Goal: Transaction & Acquisition: Download file/media

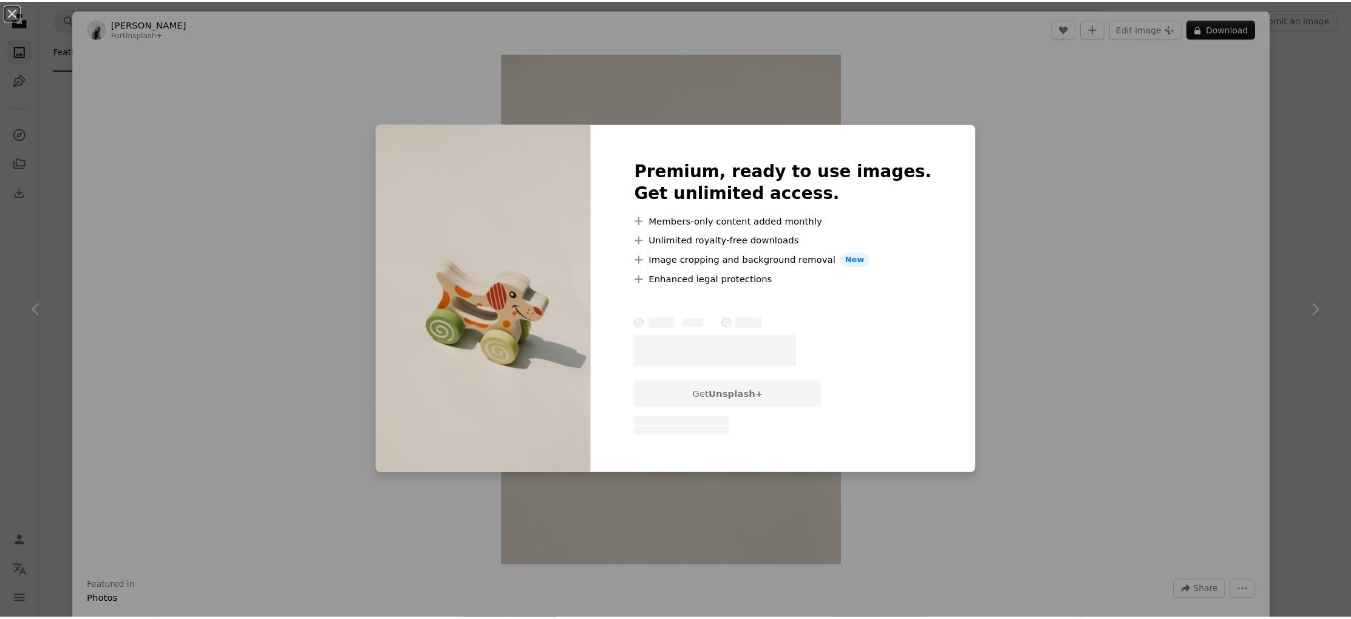
scroll to position [13877, 0]
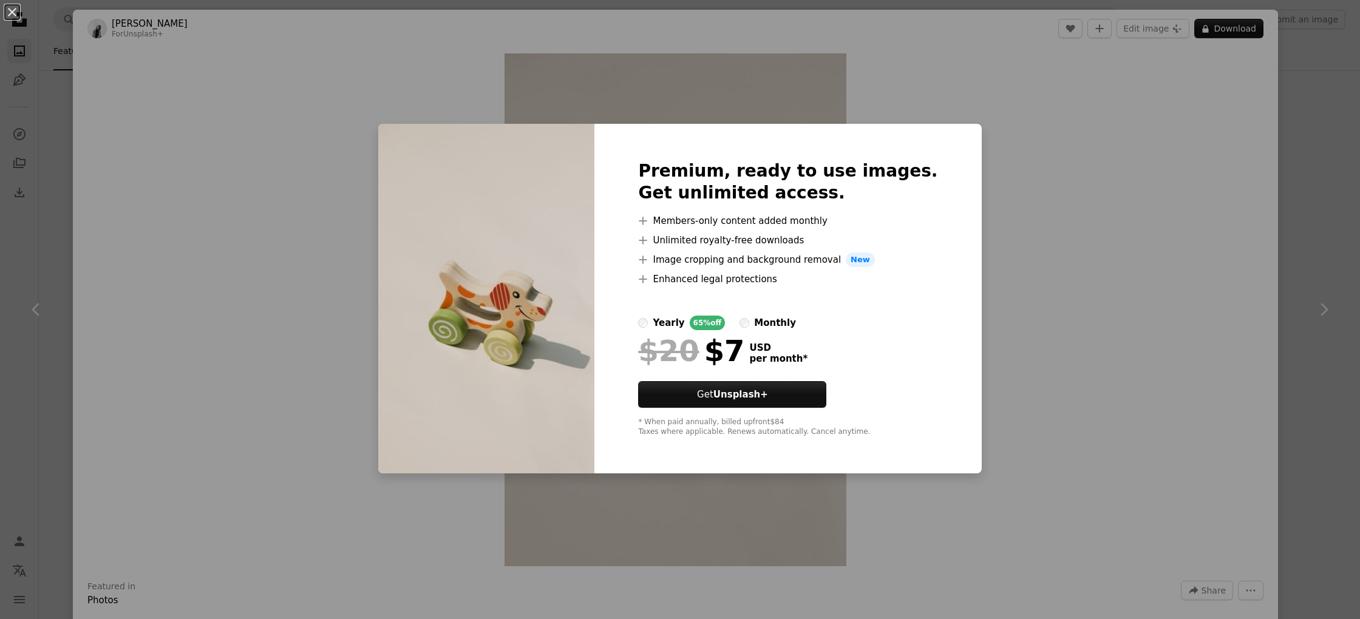
click at [1184, 579] on div "An X shape Premium, ready to use images. Get unlimited access. A plus sign Memb…" at bounding box center [680, 309] width 1360 height 619
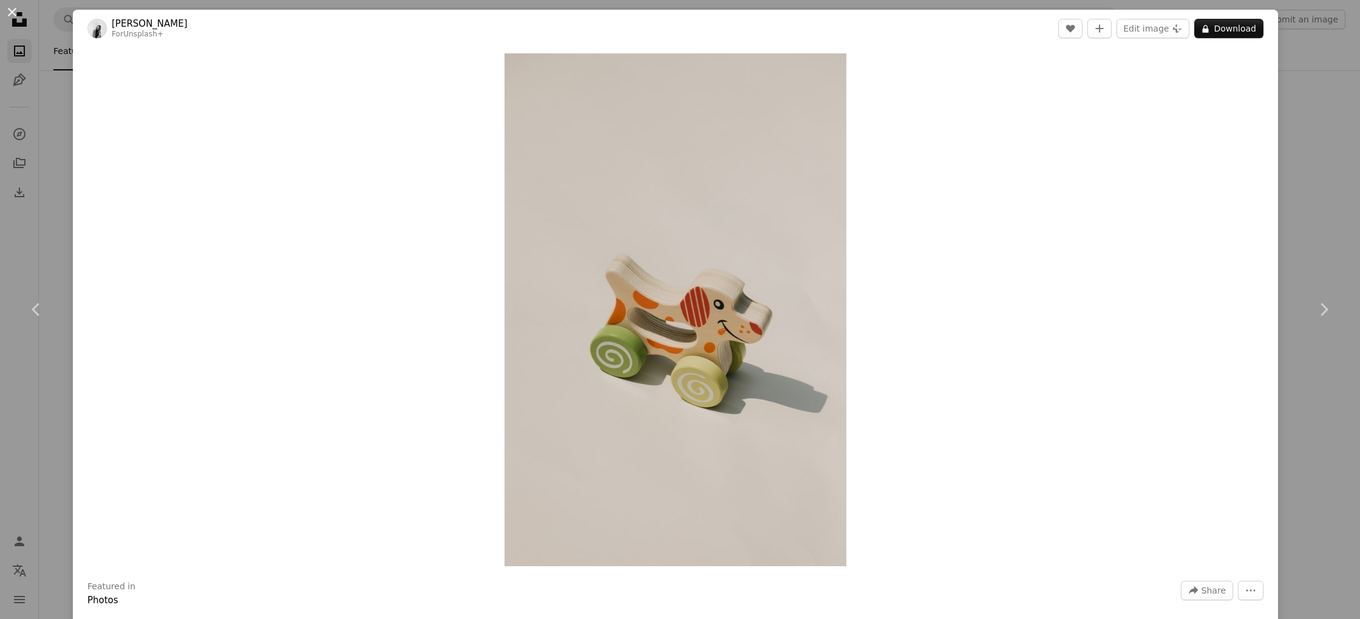
click at [13, 13] on button "An X shape" at bounding box center [12, 12] width 15 height 15
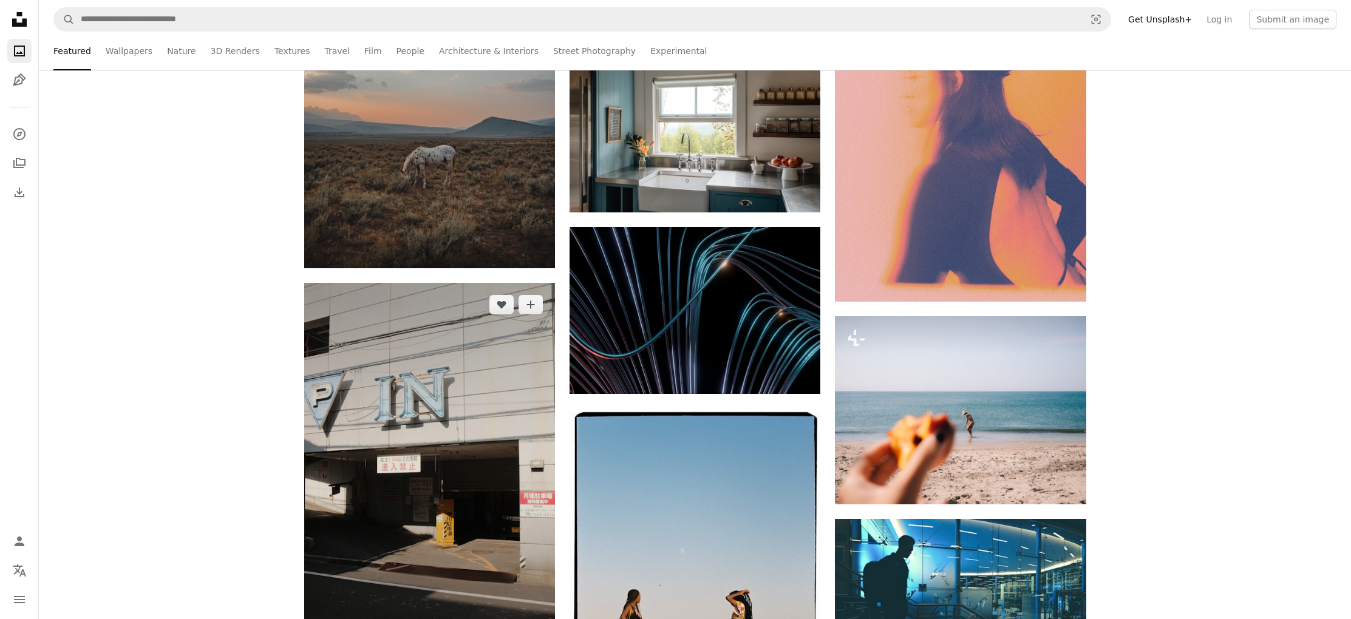
scroll to position [21221, 0]
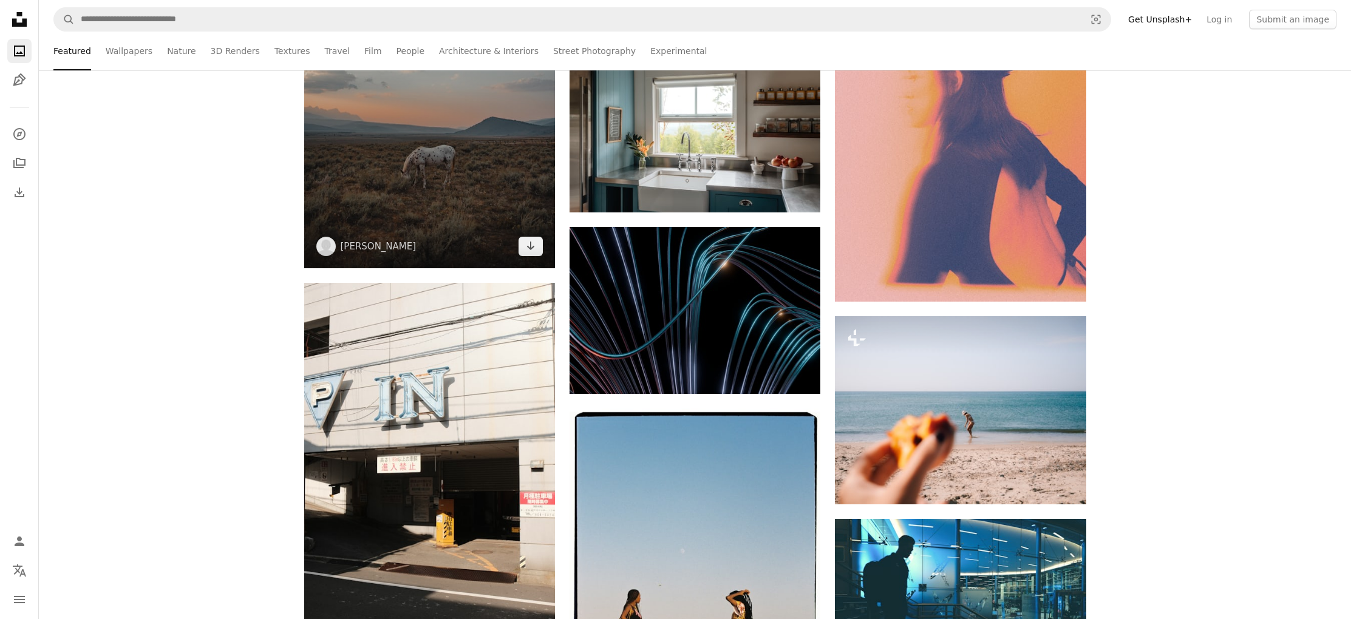
click at [424, 168] on img at bounding box center [429, 80] width 251 height 376
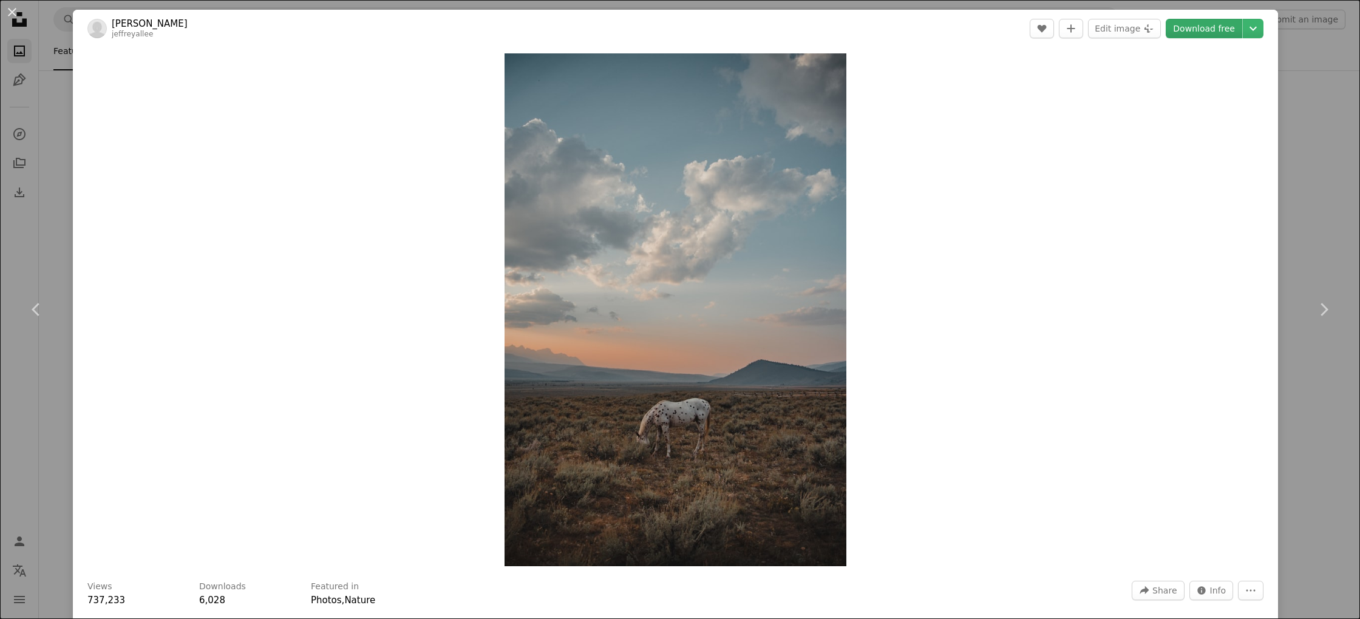
click at [1194, 33] on link "Download free" at bounding box center [1204, 28] width 76 height 19
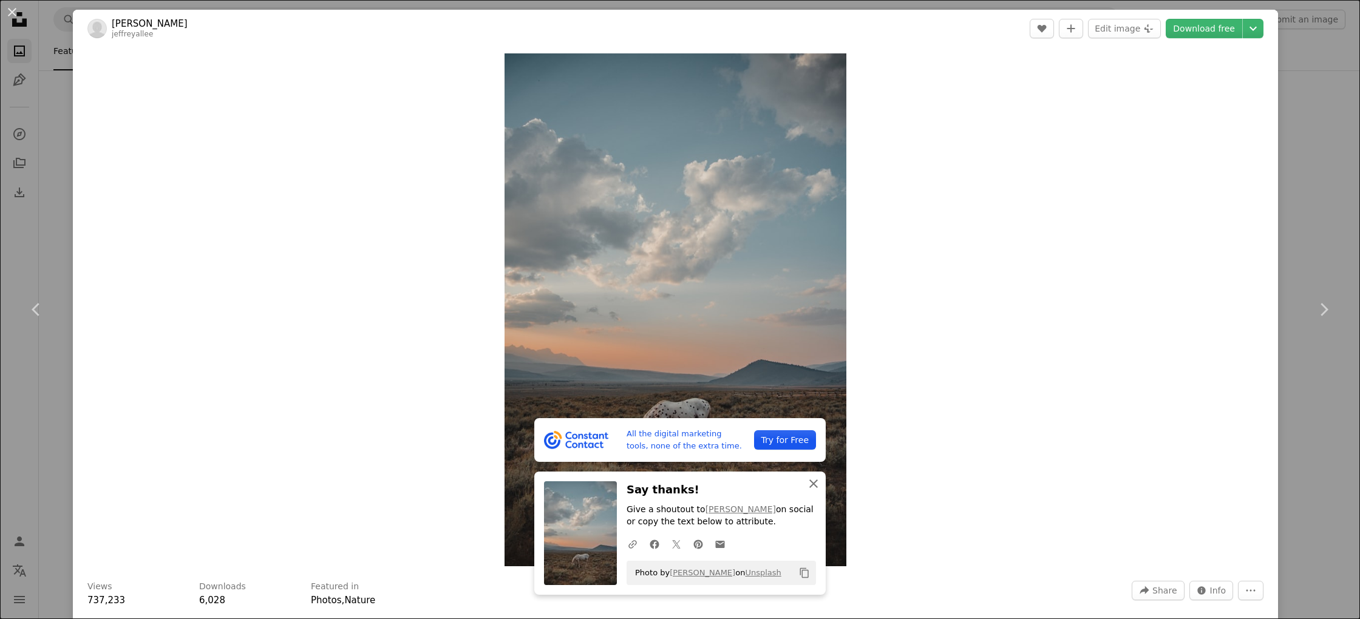
click at [809, 481] on icon "An X shape" at bounding box center [813, 484] width 15 height 15
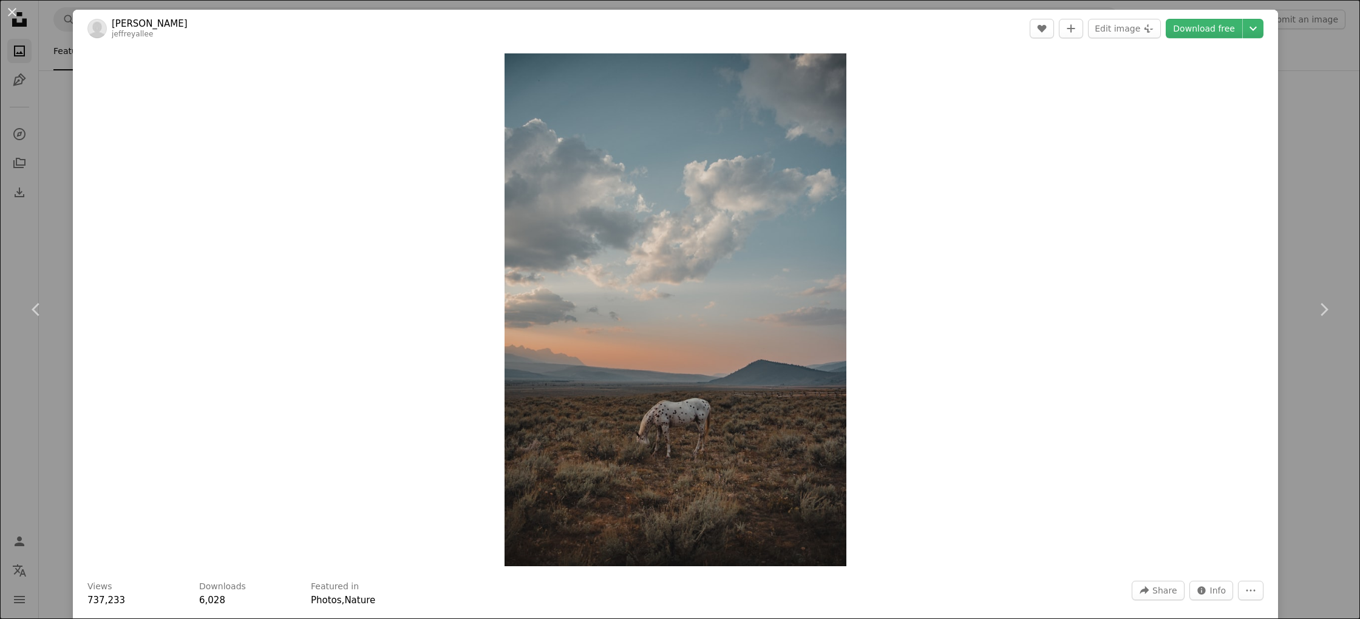
click at [1299, 166] on div "An X shape Chevron left Chevron right [PERSON_NAME] jeffreyallee A heart A plus…" at bounding box center [680, 309] width 1360 height 619
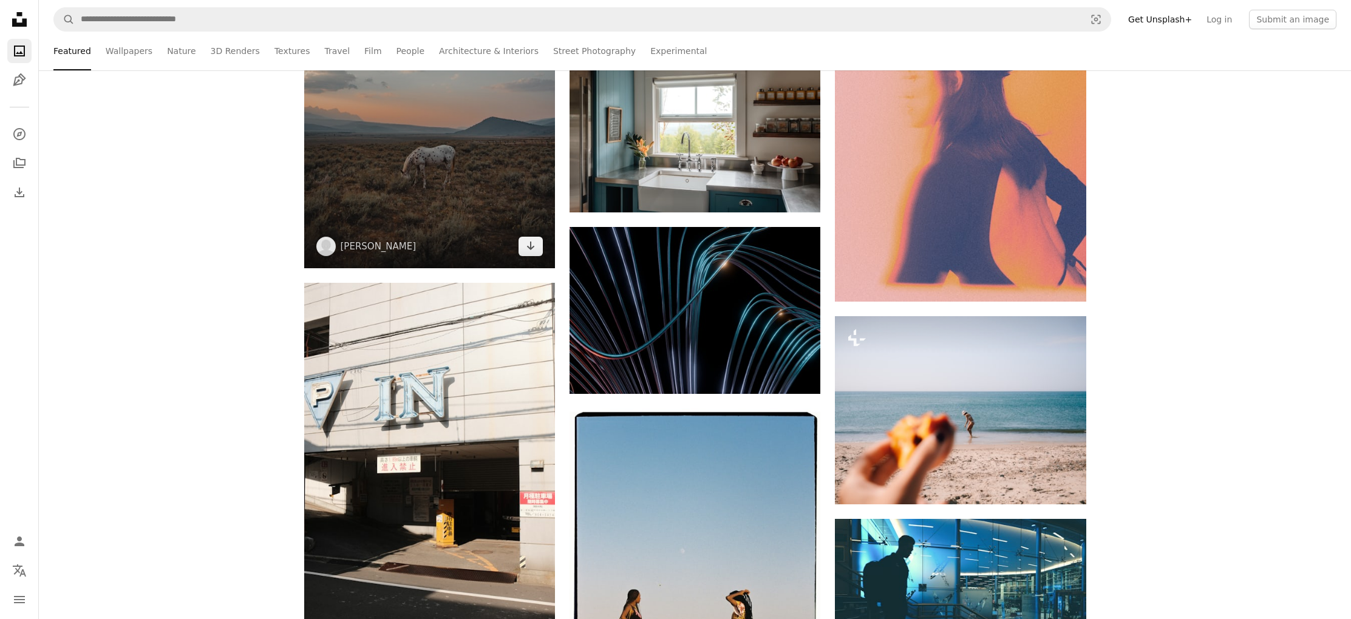
click at [440, 188] on img at bounding box center [429, 80] width 251 height 376
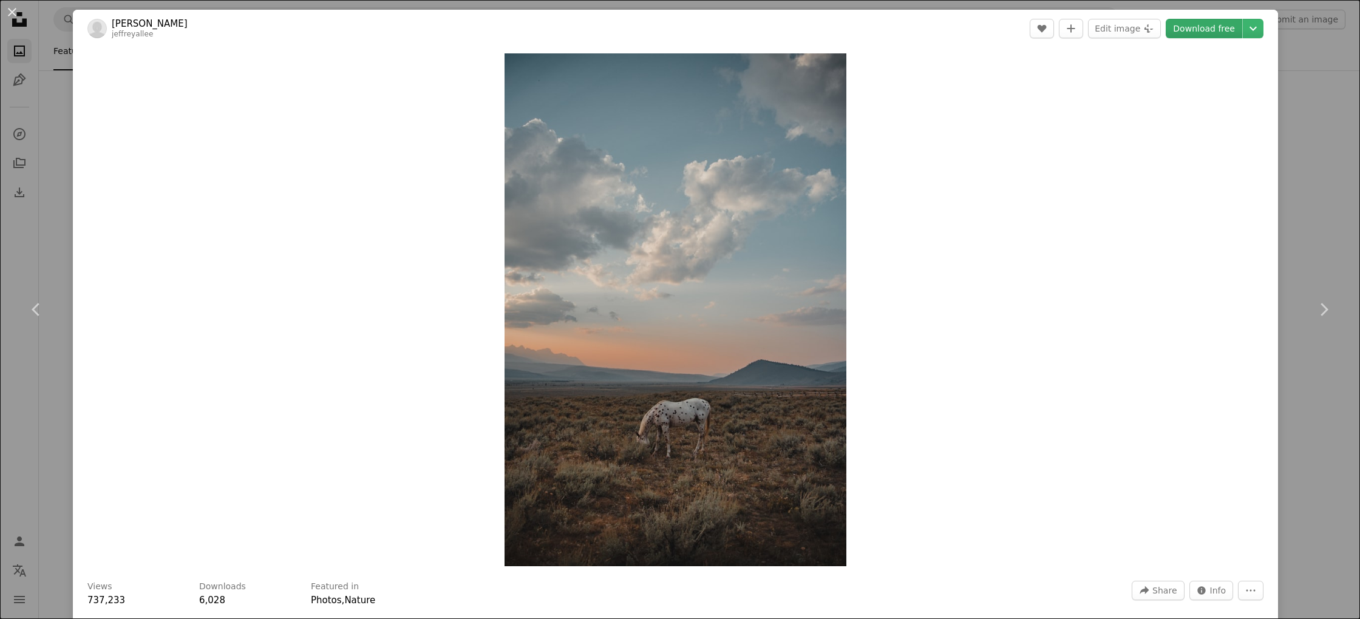
click at [1195, 30] on link "Download free" at bounding box center [1204, 28] width 76 height 19
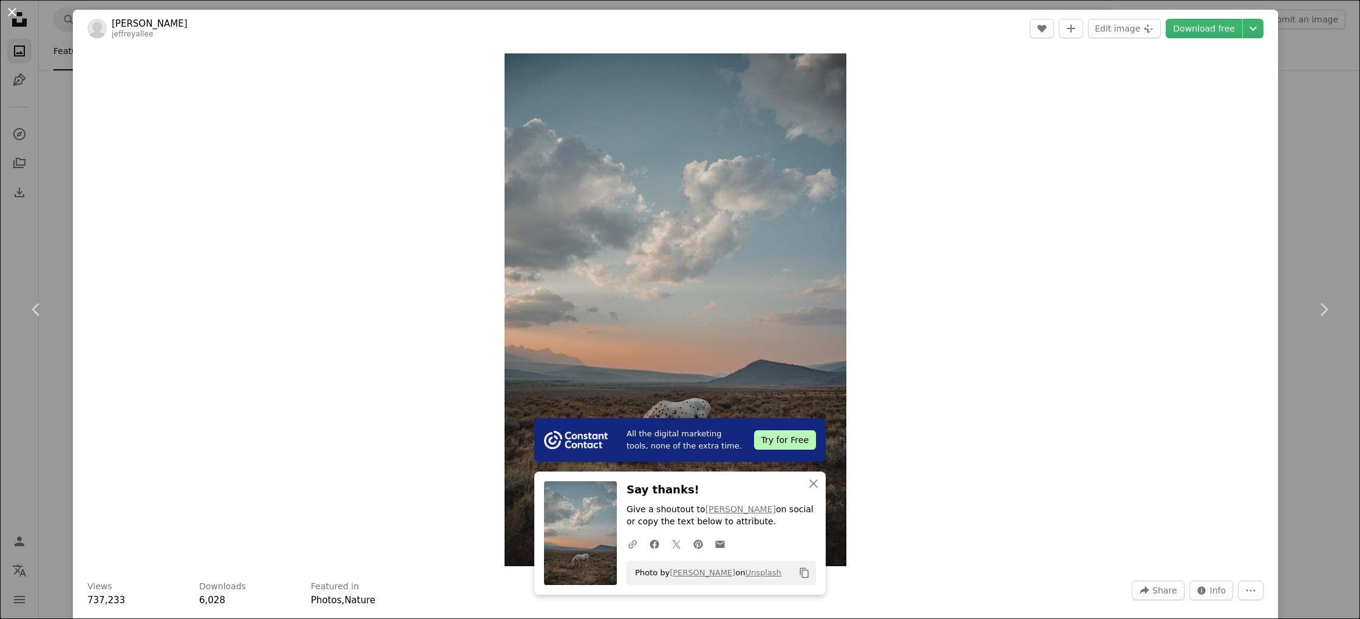
click at [12, 12] on button "An X shape" at bounding box center [12, 12] width 15 height 15
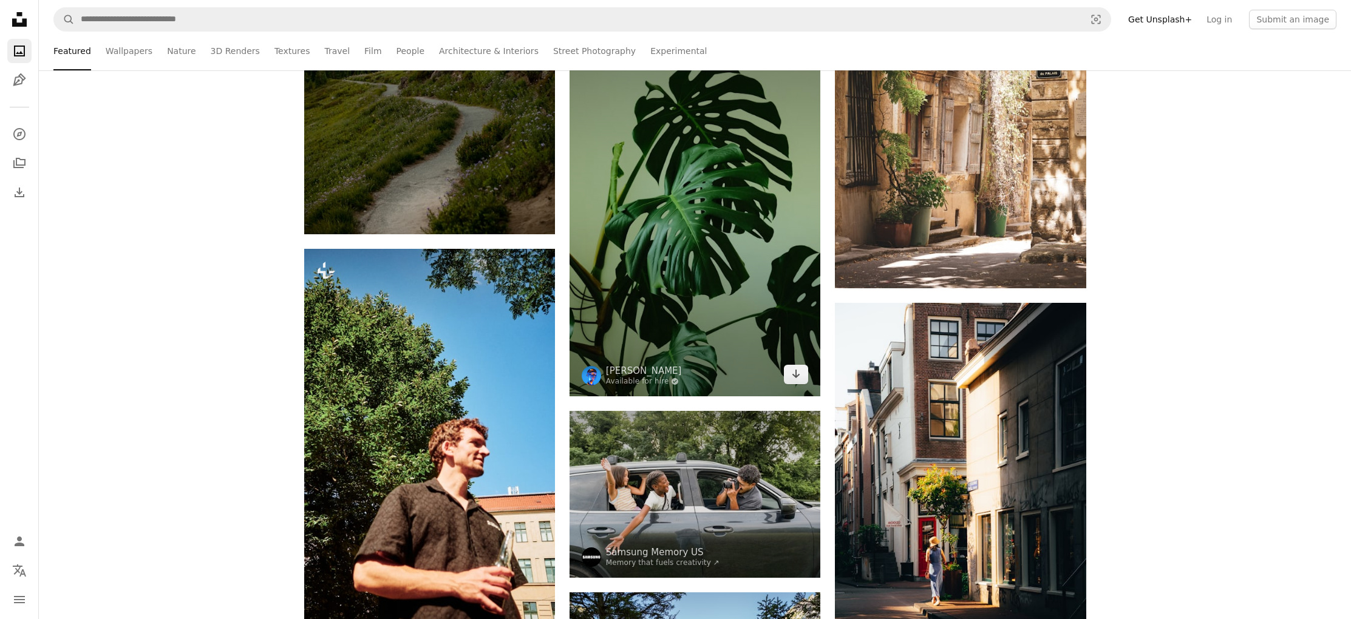
scroll to position [19412, 0]
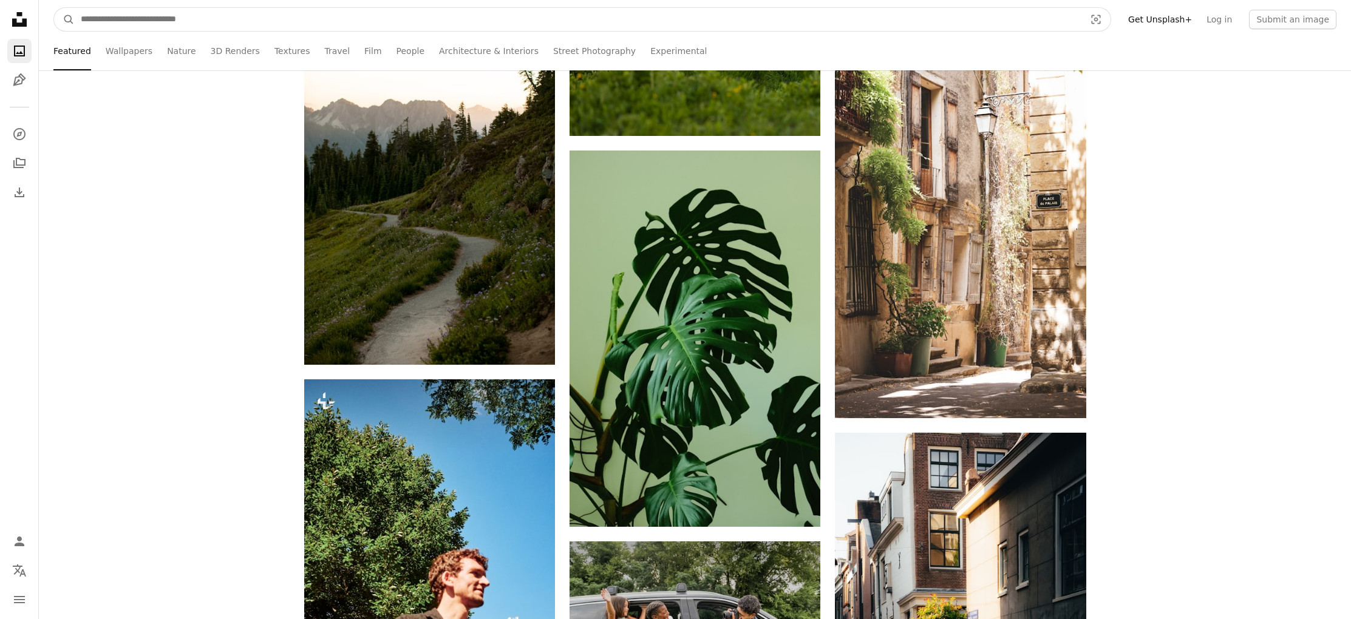
click at [576, 19] on input "Find visuals sitewide" at bounding box center [578, 19] width 1007 height 23
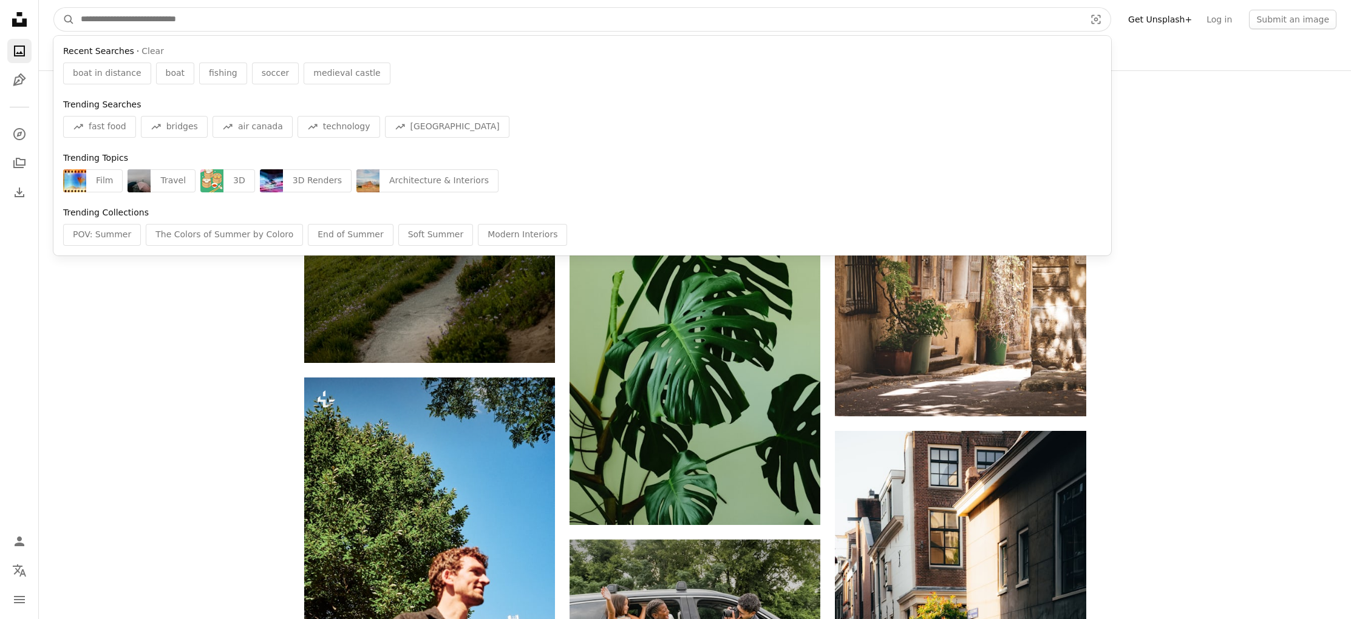
scroll to position [19414, 0]
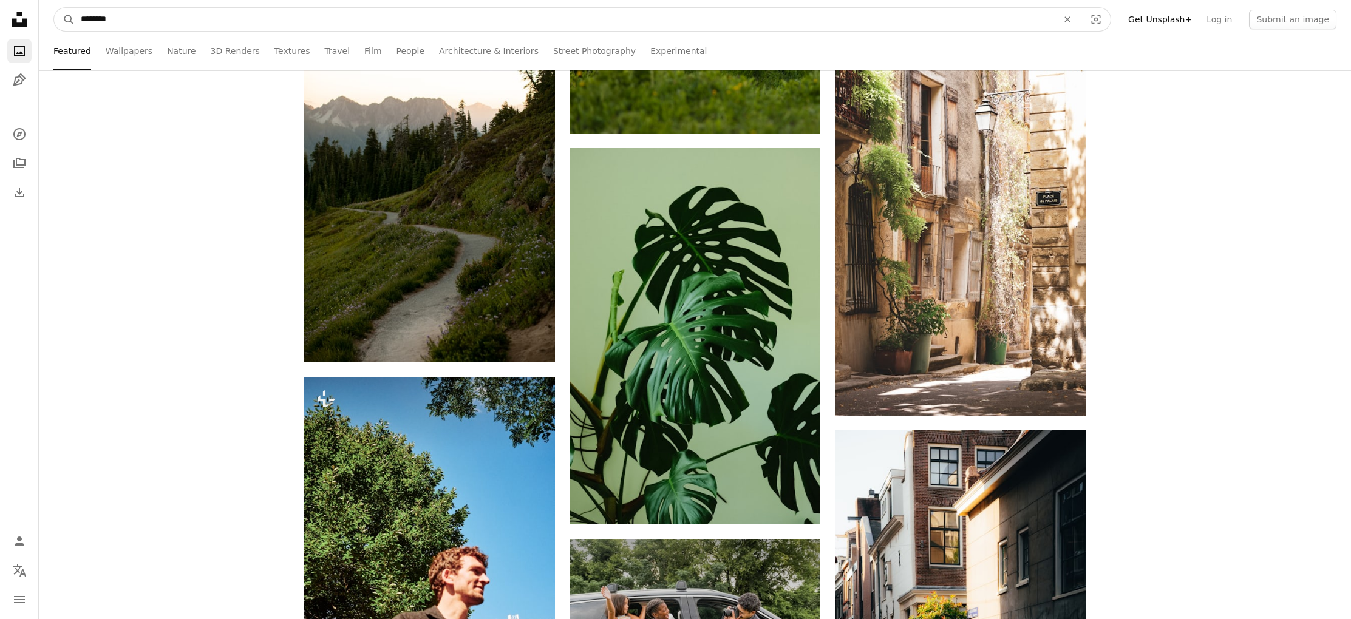
type input "*********"
click button "A magnifying glass" at bounding box center [64, 19] width 21 height 23
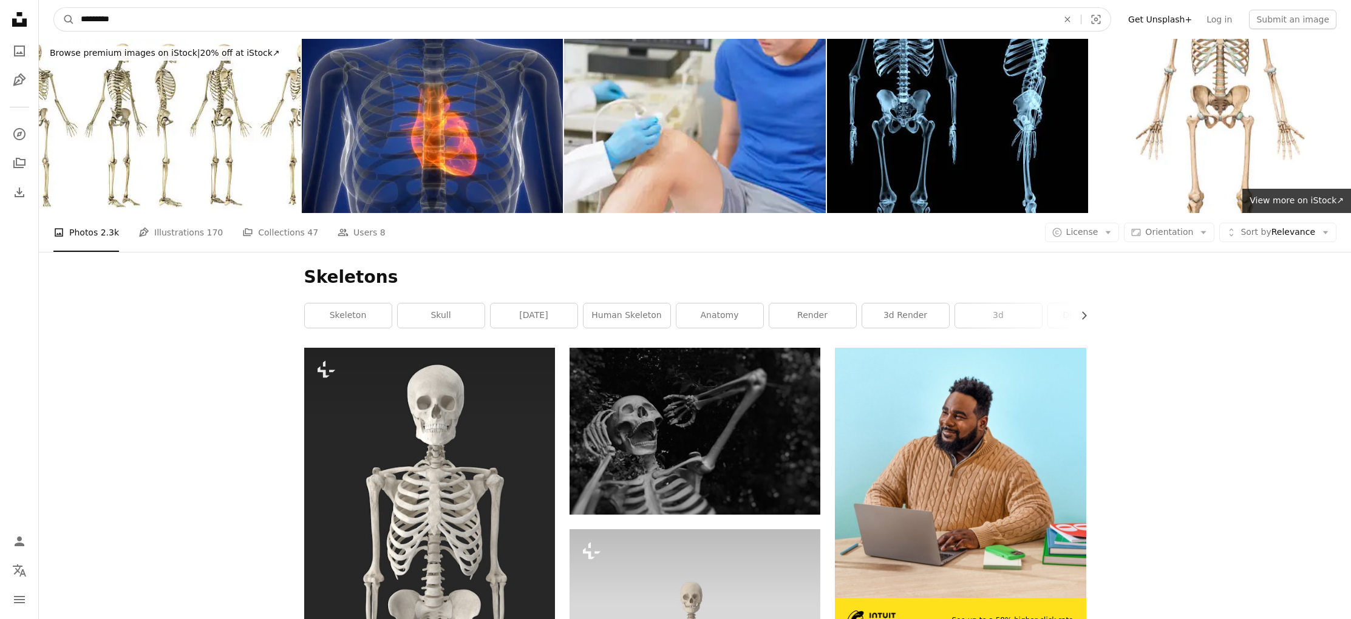
click at [166, 22] on input "*********" at bounding box center [564, 19] width 979 height 23
type input "*"
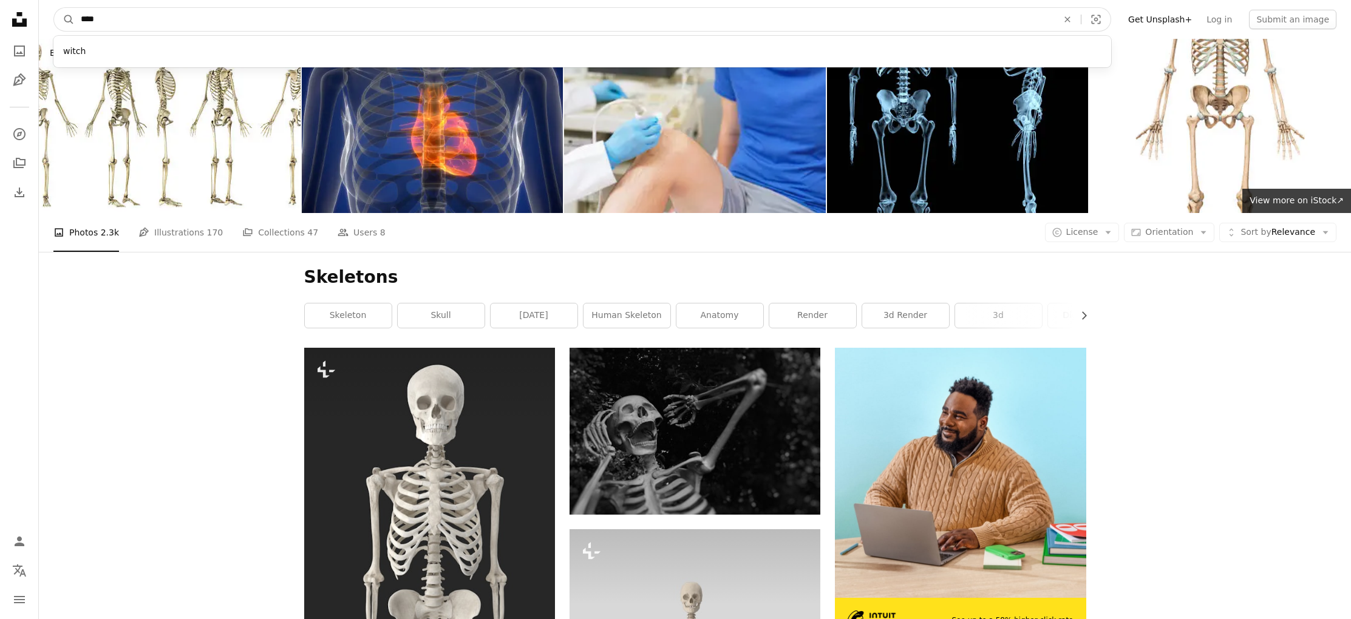
type input "*****"
click button "A magnifying glass" at bounding box center [64, 19] width 21 height 23
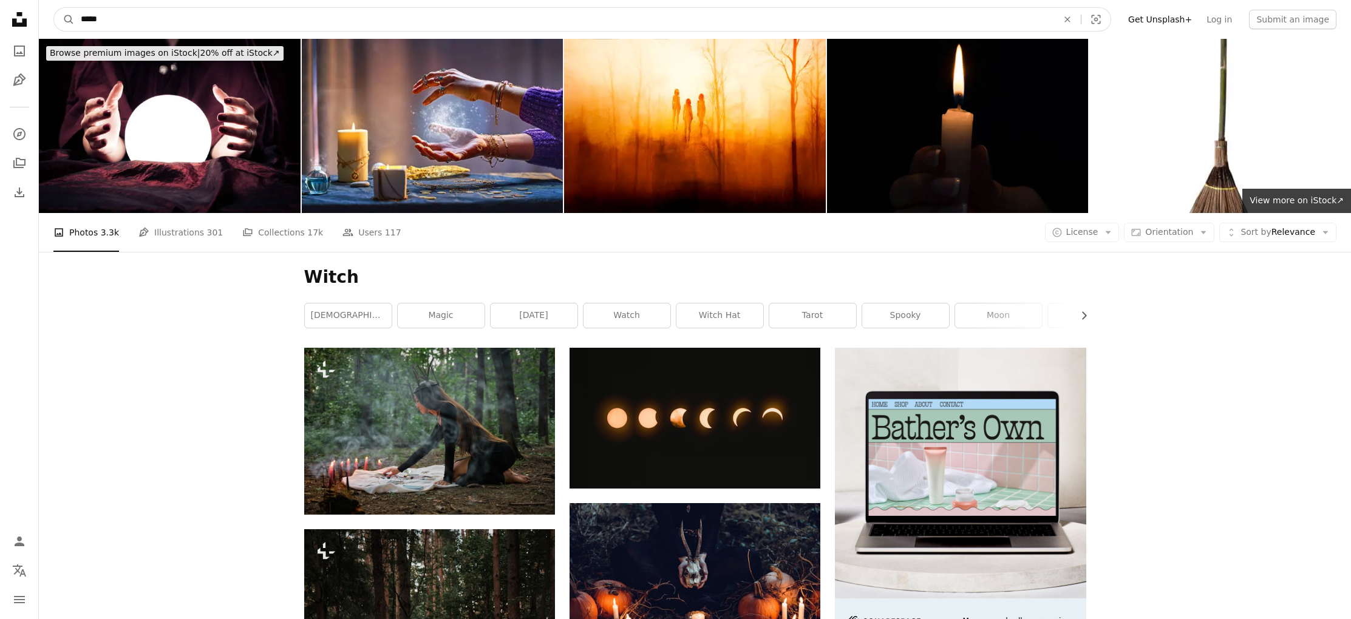
click at [182, 23] on input "*****" at bounding box center [564, 19] width 979 height 23
type input "**********"
click button "A magnifying glass" at bounding box center [64, 19] width 21 height 23
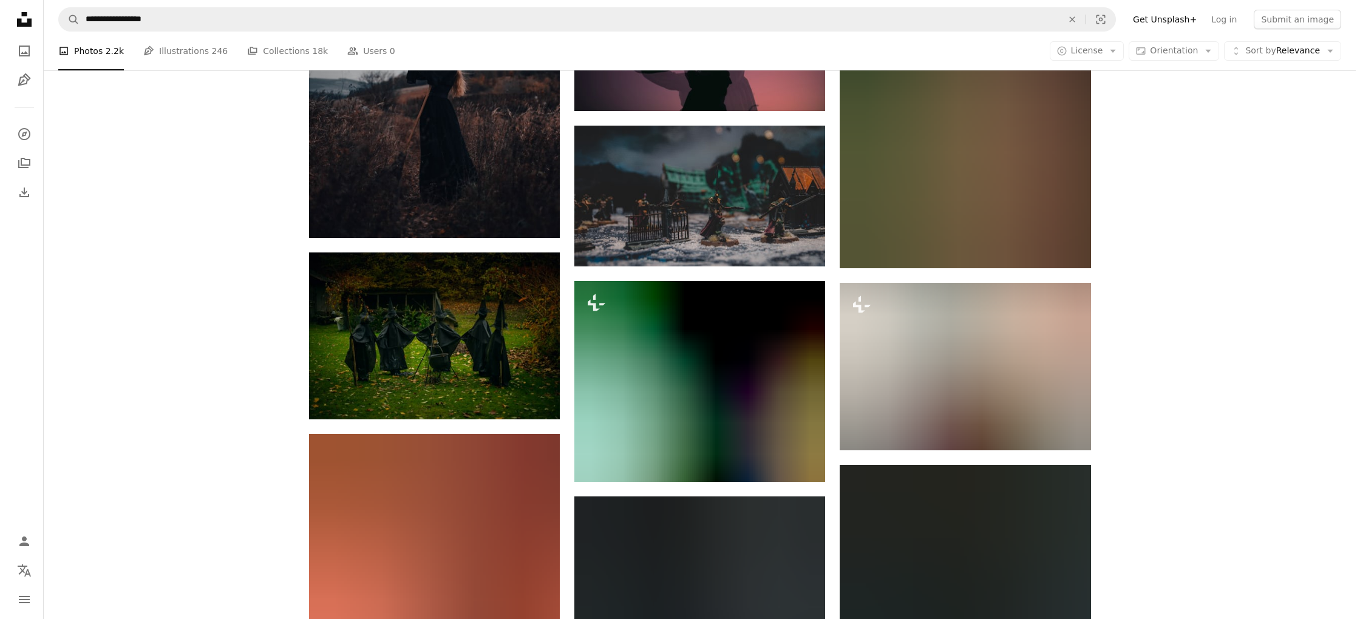
scroll to position [856, 0]
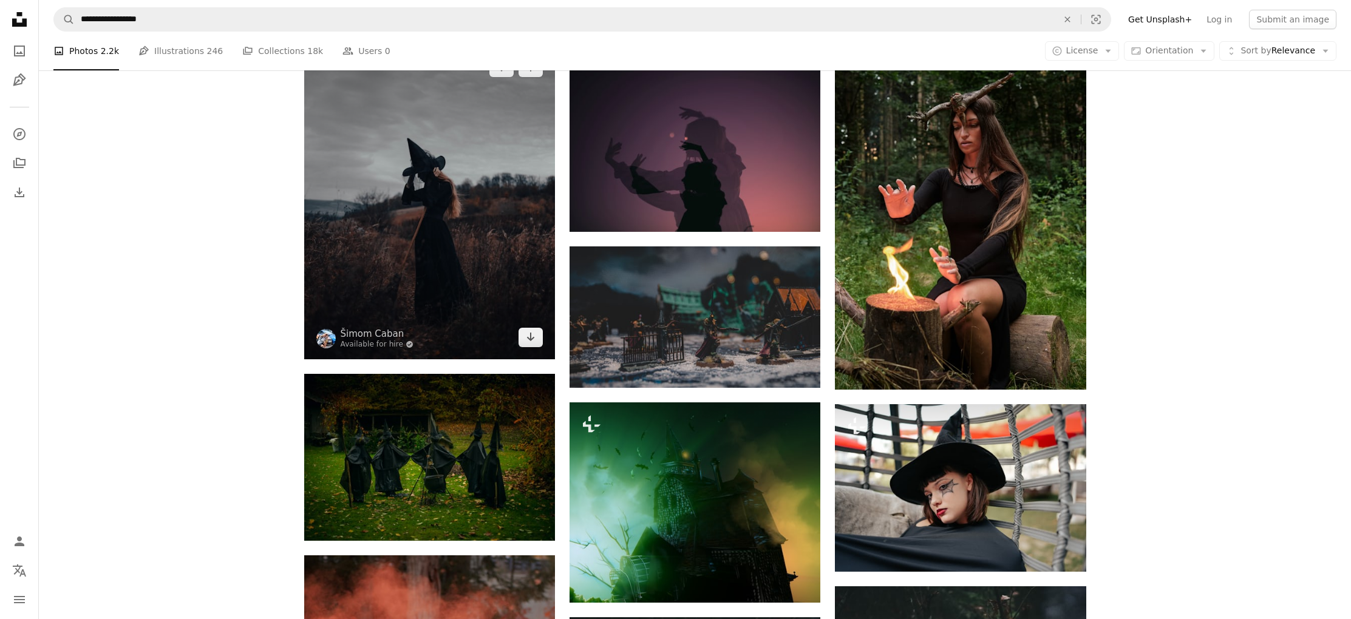
click at [390, 221] on img at bounding box center [429, 203] width 251 height 314
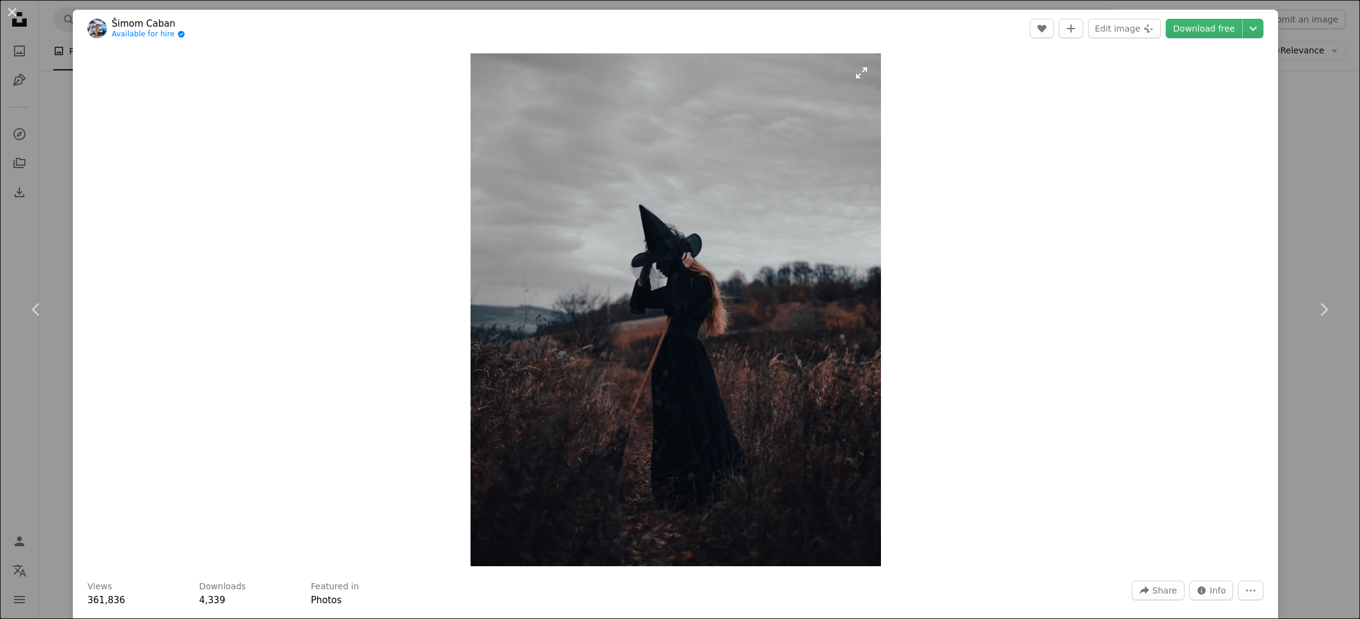
click at [492, 79] on img "Zoom in on this image" at bounding box center [675, 309] width 410 height 513
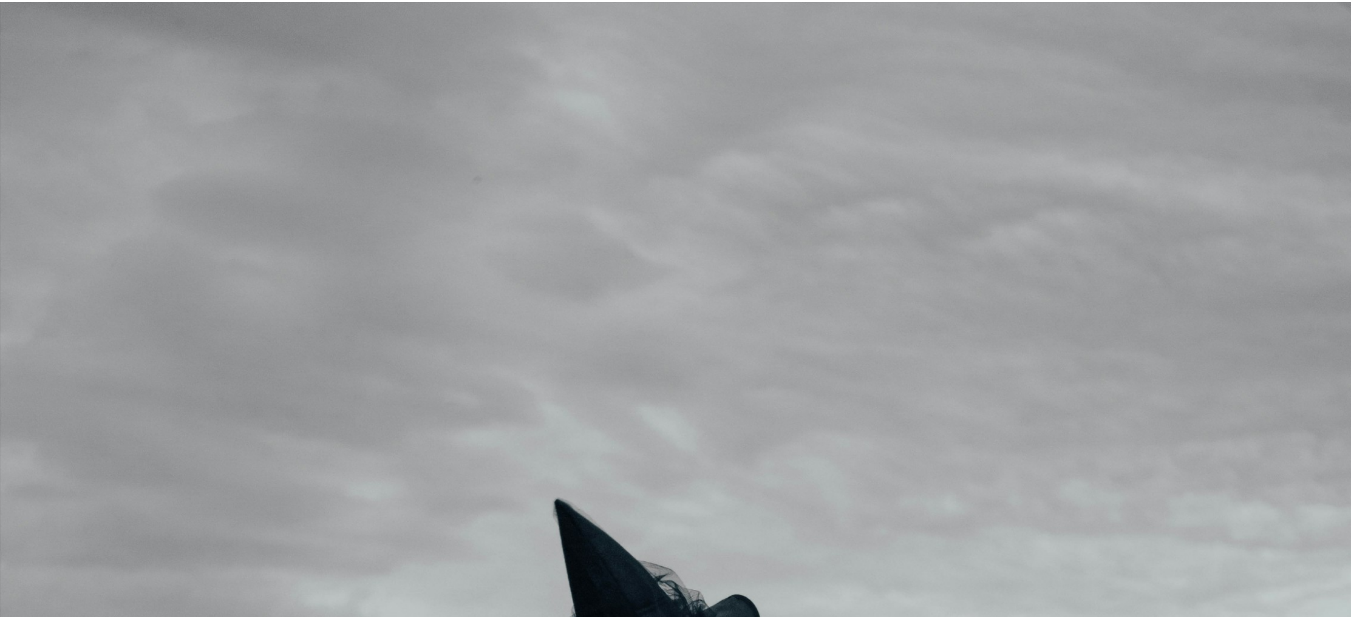
scroll to position [529, 0]
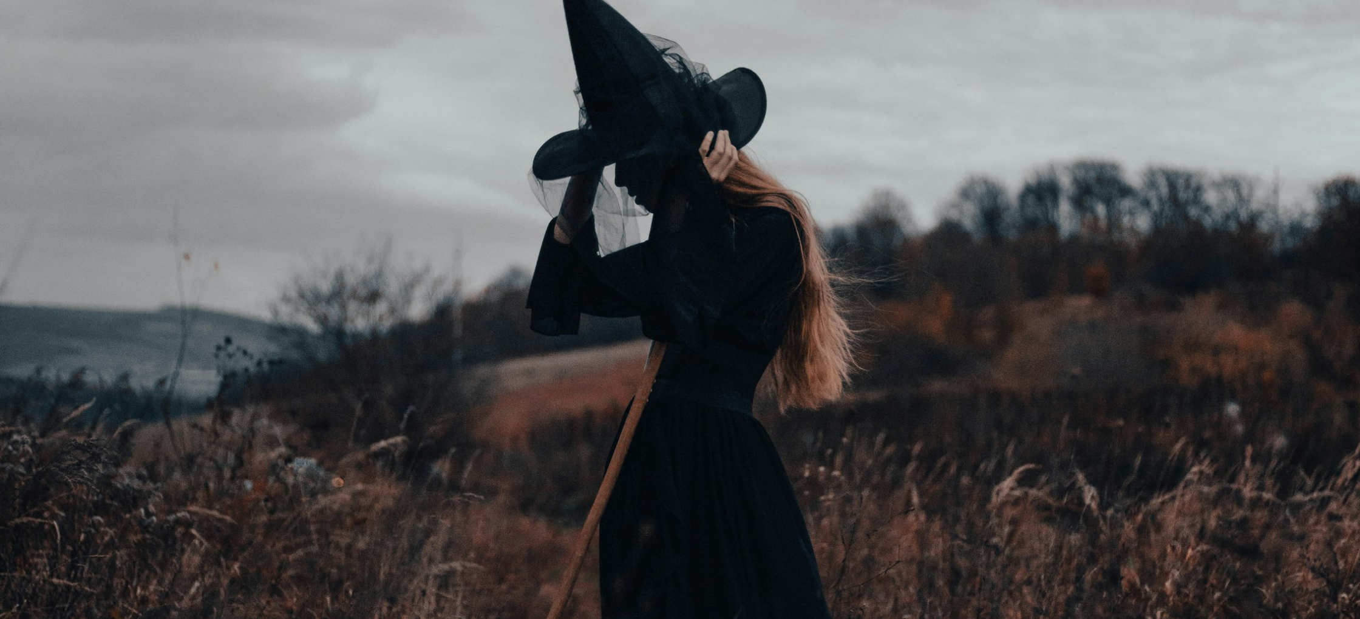
click at [552, 114] on img "Zoom out on this image" at bounding box center [679, 321] width 1361 height 1702
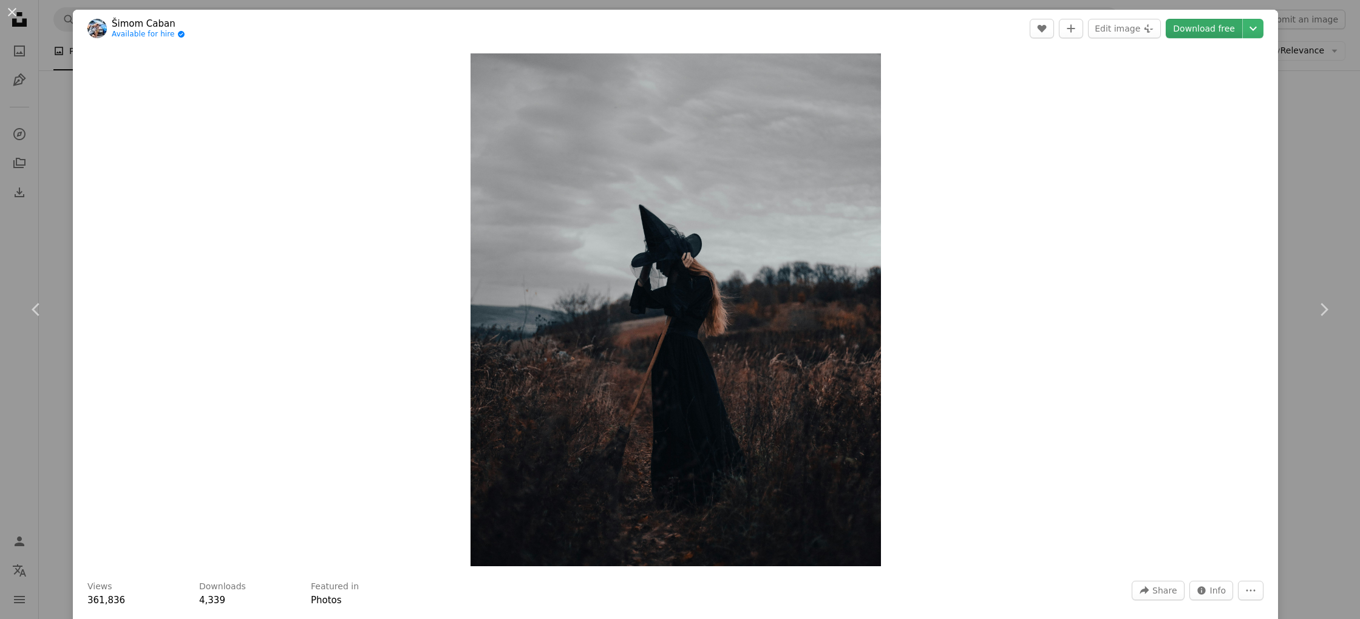
click at [1192, 35] on link "Download free" at bounding box center [1204, 28] width 76 height 19
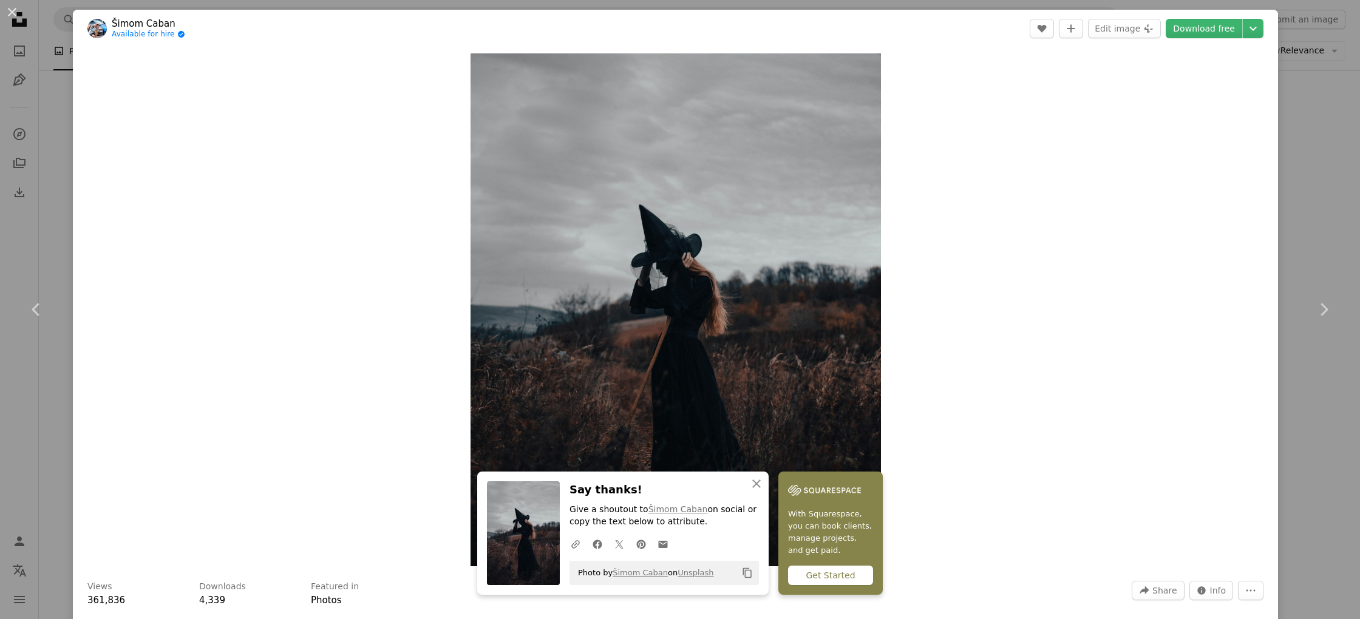
click at [69, 59] on div "An X shape Chevron left Chevron right An X shape Close Say thanks! Give a shout…" at bounding box center [680, 309] width 1360 height 619
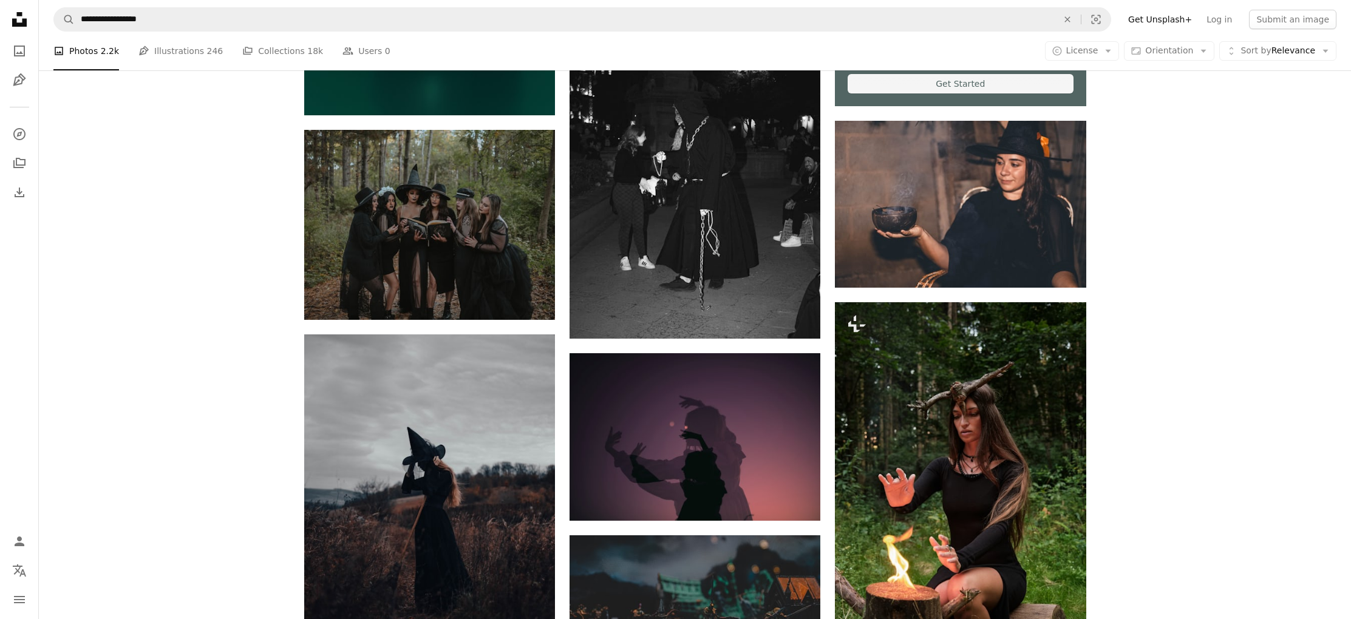
scroll to position [150, 0]
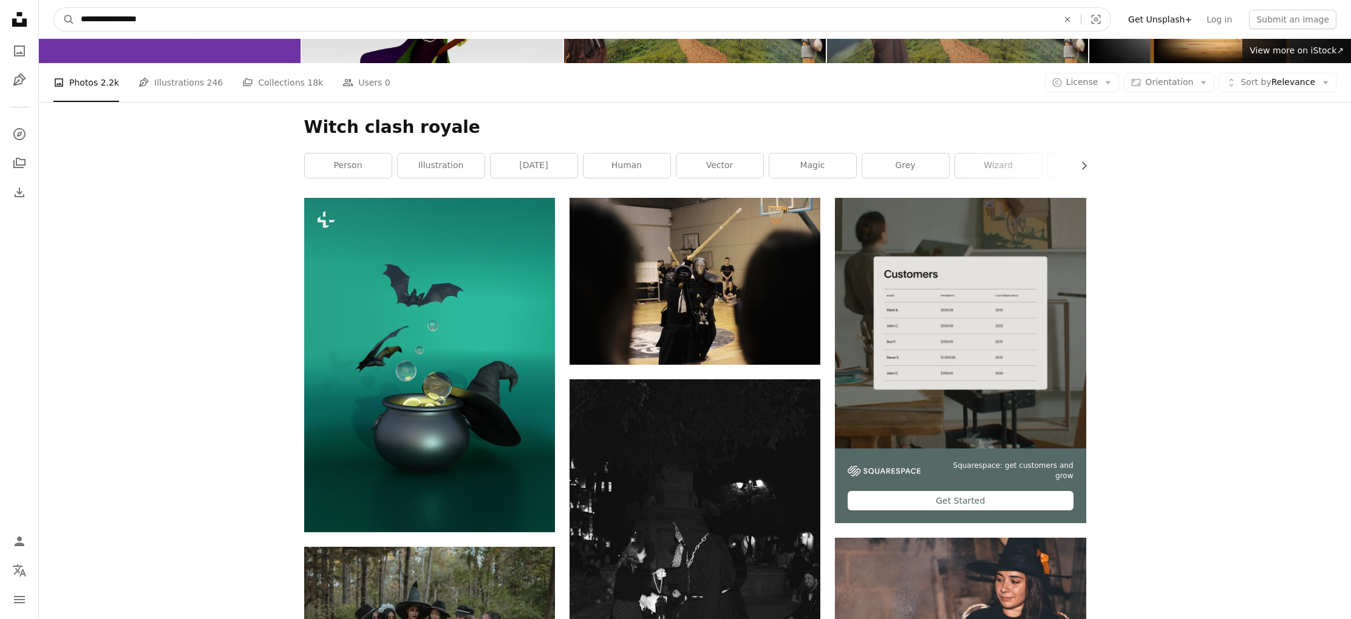
click at [220, 16] on input "**********" at bounding box center [564, 19] width 979 height 23
type input "*"
